Goal: Task Accomplishment & Management: Manage account settings

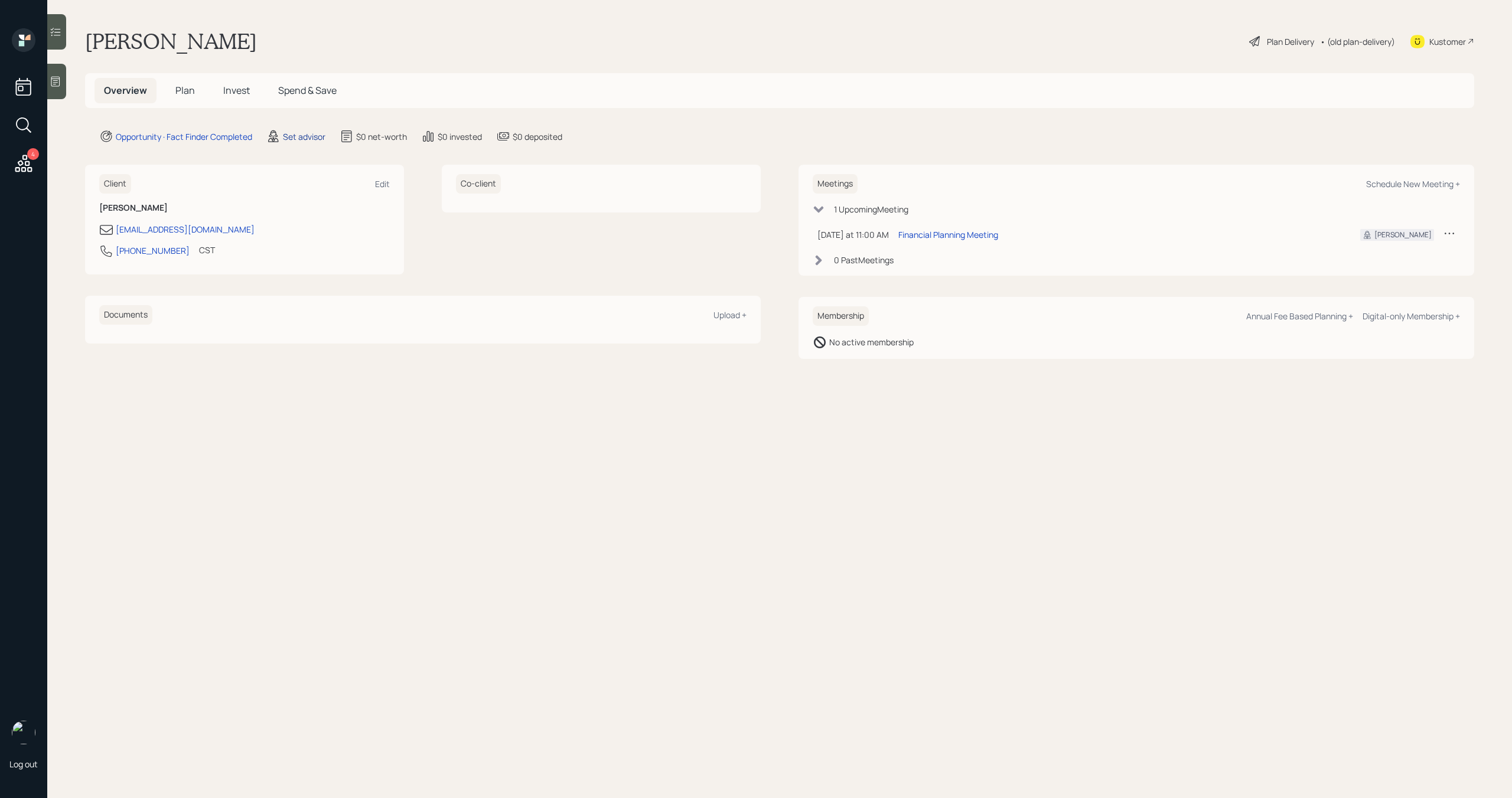
click at [301, 134] on div "Set advisor" at bounding box center [304, 137] width 42 height 13
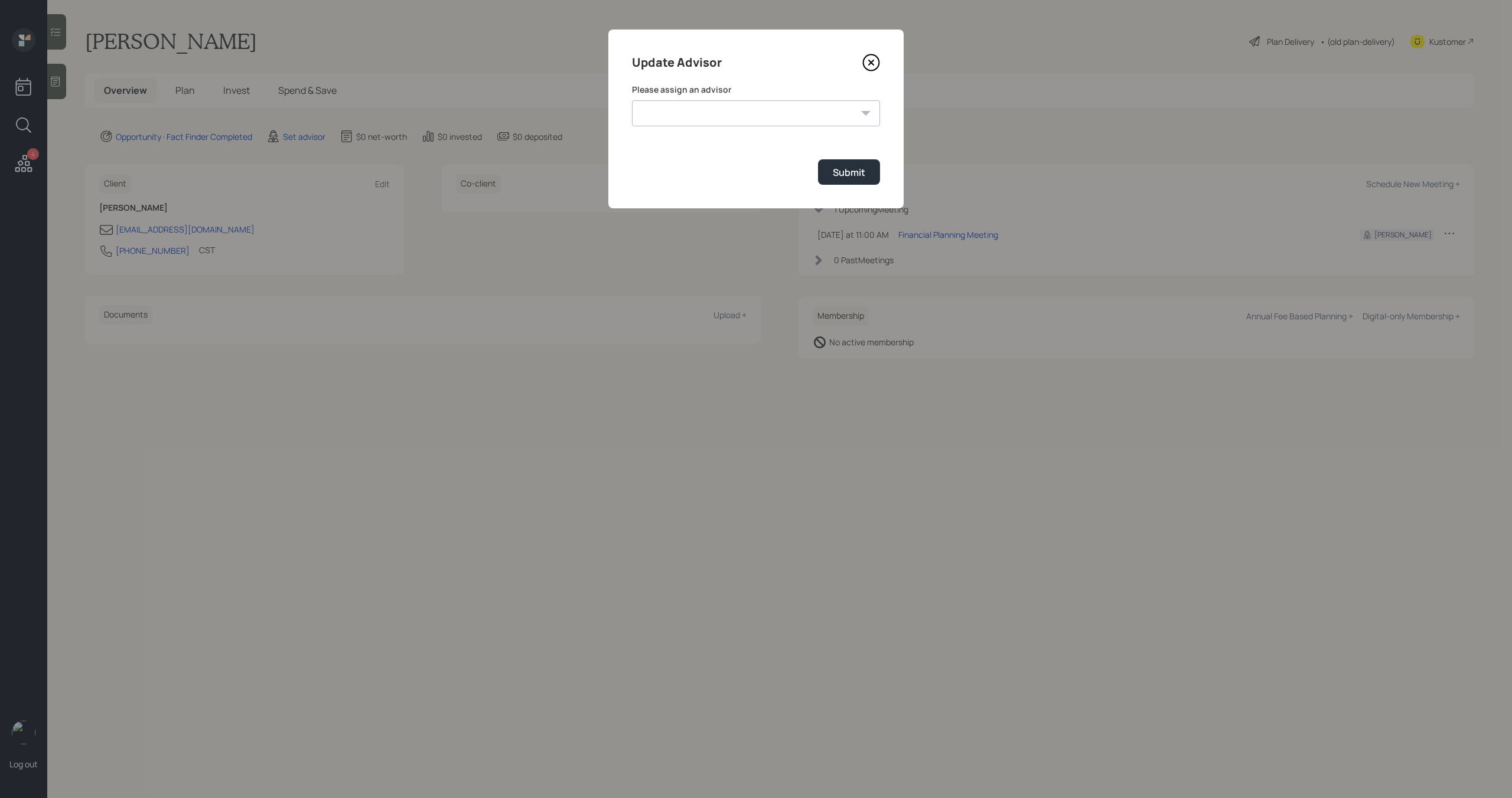
click at [679, 113] on select "James DiStasi Robby Grisanti Jonah Coleman Tyler End Treva Nostdahl Eric Schwar…" at bounding box center [755, 113] width 248 height 26
select select "bffa7908-1b2a-4c79-9bb6-f0ec9aed22d3"
click at [632, 100] on select "James DiStasi Robby Grisanti Jonah Coleman Tyler End Treva Nostdahl Eric Schwar…" at bounding box center [755, 113] width 248 height 26
click at [845, 160] on button "Submit" at bounding box center [849, 172] width 62 height 25
